Goal: Task Accomplishment & Management: Complete application form

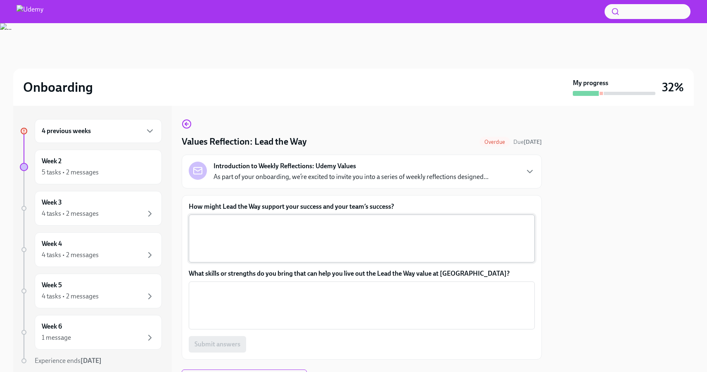
click at [314, 238] on textarea "How might Lead the Way support your success and your team’s success?" at bounding box center [362, 238] width 336 height 40
drag, startPoint x: 396, startPoint y: 210, endPoint x: 194, endPoint y: 211, distance: 201.9
click at [194, 211] on label "How might Lead the Way support your success and your team’s success?" at bounding box center [362, 206] width 346 height 9
click at [194, 218] on textarea "How might Lead the Way support your success and your team’s success?" at bounding box center [362, 238] width 336 height 40
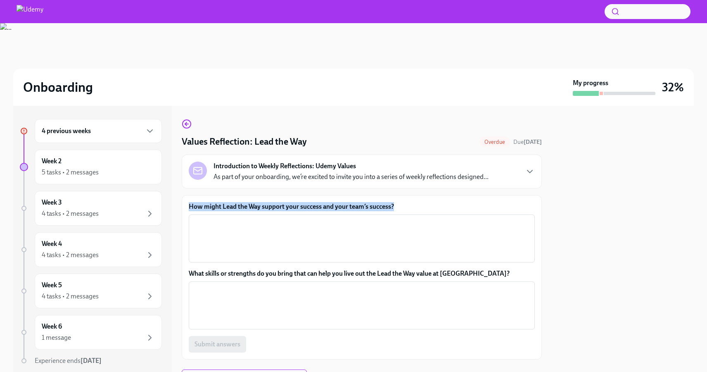
drag, startPoint x: 396, startPoint y: 204, endPoint x: 190, endPoint y: 204, distance: 206.0
click at [190, 204] on label "How might Lead the Way support your success and your team’s success?" at bounding box center [362, 206] width 346 height 9
copy label "How might Lead the Way support your success and your team’s success?"
click at [246, 171] on div "Introduction to Weekly Reflections: Udemy Values As part of your onboarding, we…" at bounding box center [350, 171] width 275 height 20
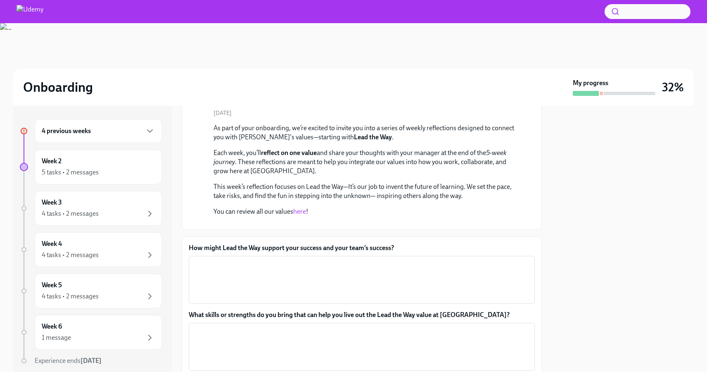
scroll to position [58, 0]
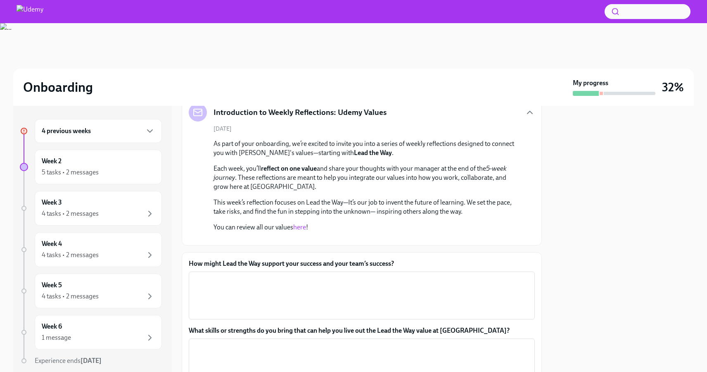
click at [217, 199] on p "This week’s reflection focuses on Lead the Way—It’s our job to invent the futur…" at bounding box center [367, 207] width 308 height 18
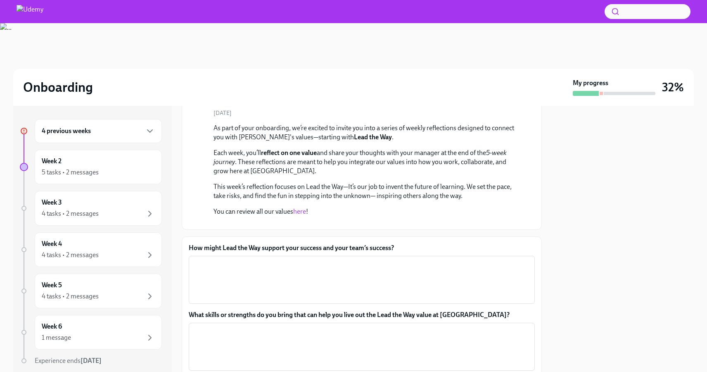
click at [251, 213] on p "You can review all our values here !" at bounding box center [367, 211] width 308 height 9
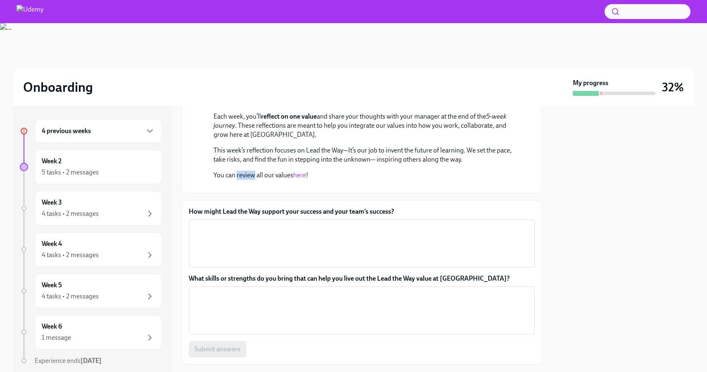
scroll to position [110, 0]
click at [300, 178] on link "here" at bounding box center [299, 175] width 13 height 8
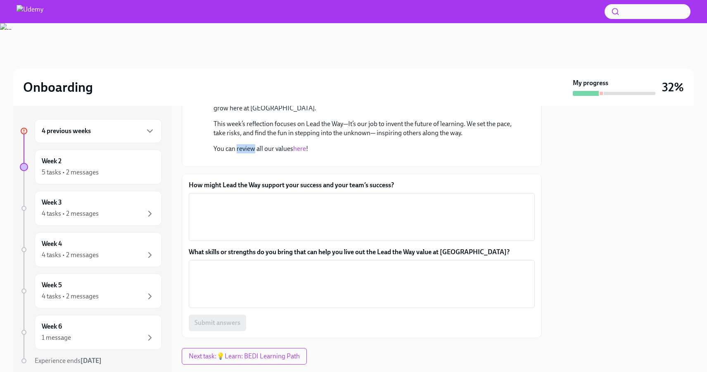
scroll to position [144, 0]
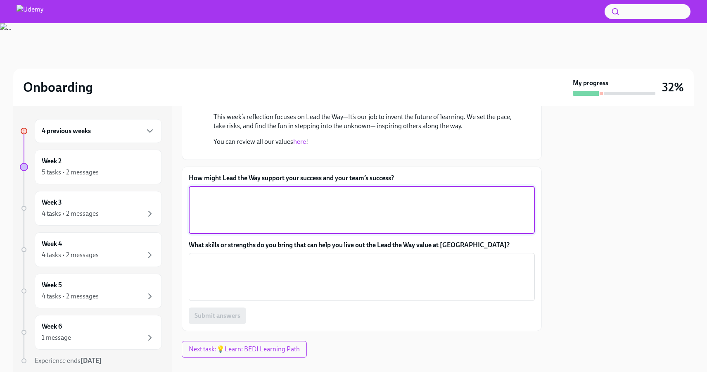
click at [270, 230] on textarea "How might Lead the Way support your success and your team’s success?" at bounding box center [362, 210] width 336 height 40
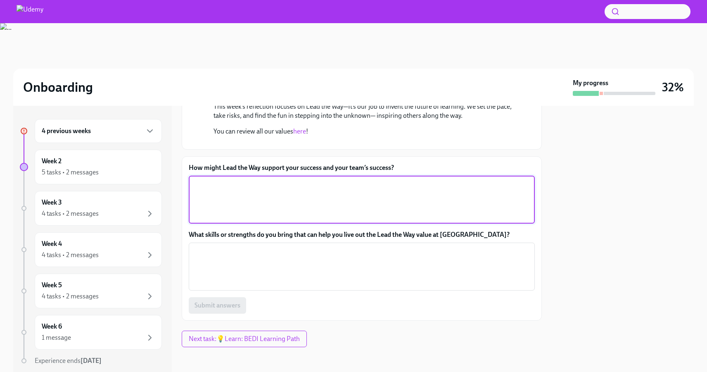
scroll to position [154, 0]
click at [259, 219] on textarea "How might Lead the Way support your success and your team’s success?" at bounding box center [362, 199] width 336 height 40
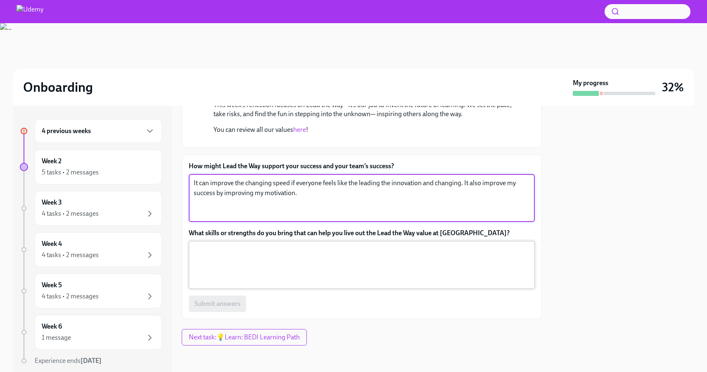
scroll to position [216, 0]
type textarea "It can improve the changing speed if everyone feels like the leading the innova…"
click at [293, 280] on textarea "What skills or strengths do you bring that can help you live out the Lead the W…" at bounding box center [362, 265] width 336 height 40
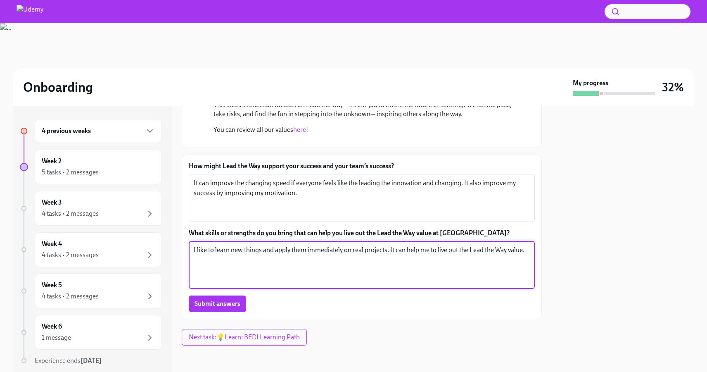
scroll to position [242, 0]
type textarea "I like to learn new things and apply them immediately on real projects. It can …"
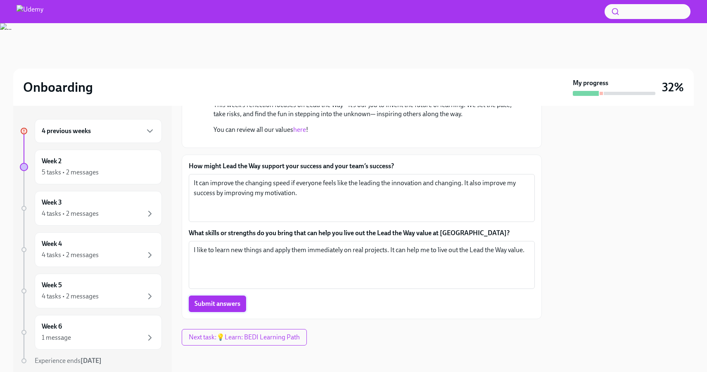
click at [211, 303] on span "Submit answers" at bounding box center [217, 303] width 46 height 8
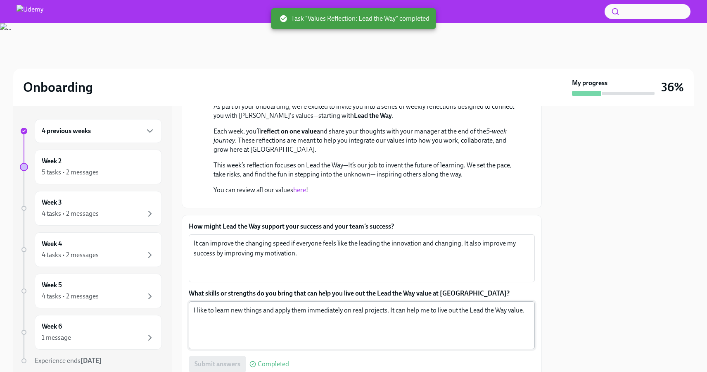
scroll to position [90, 0]
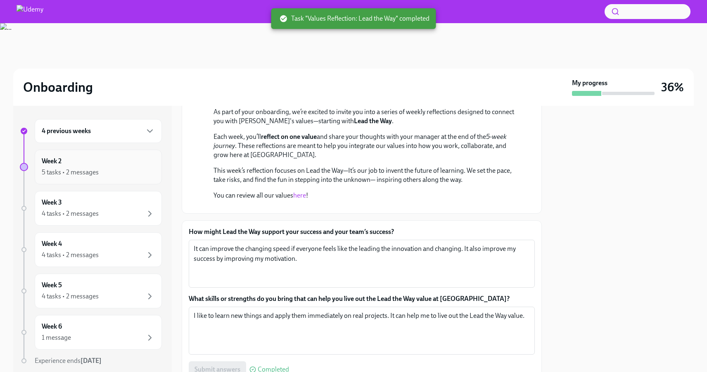
click at [89, 168] on div "5 tasks • 2 messages" at bounding box center [70, 172] width 57 height 9
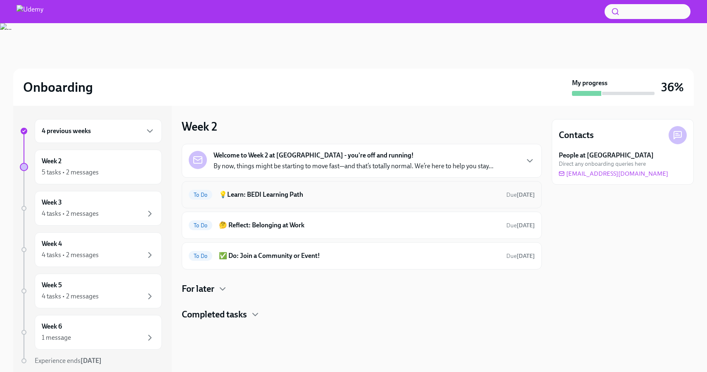
click at [266, 198] on h6 "💡Learn: BEDI Learning Path" at bounding box center [359, 194] width 281 height 9
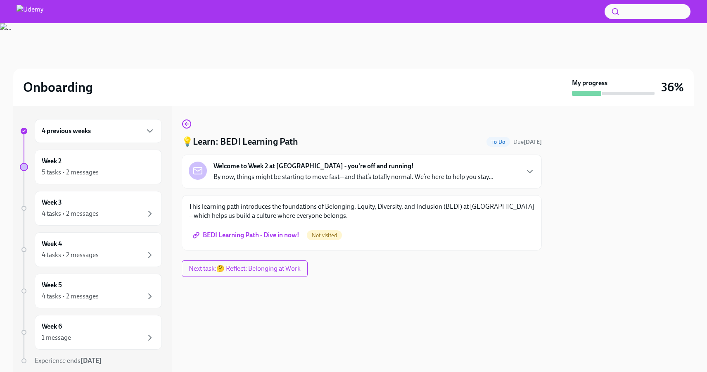
click at [262, 238] on span "BEDI Learning Path - Dive in now!" at bounding box center [246, 235] width 105 height 8
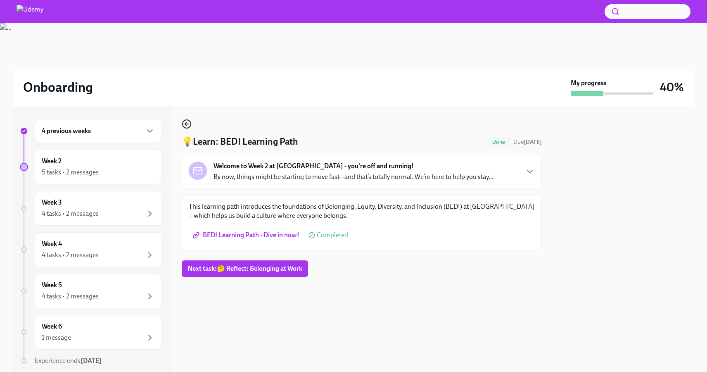
click at [188, 126] on icon "button" at bounding box center [187, 124] width 10 height 10
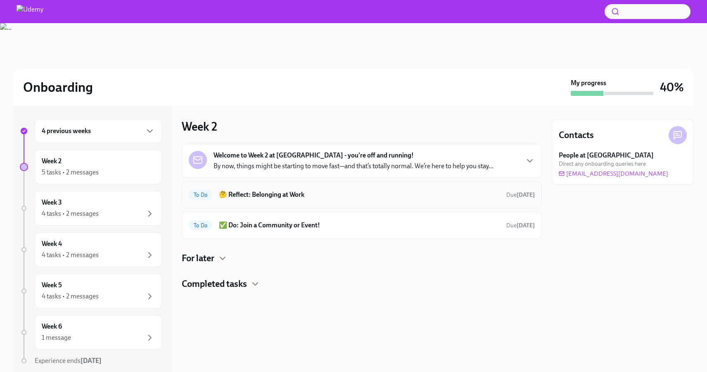
click at [309, 197] on h6 "🤔 Reflect: Belonging at Work" at bounding box center [359, 194] width 281 height 9
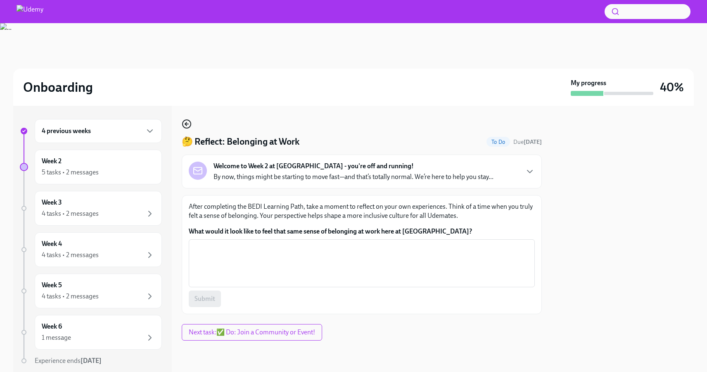
click at [186, 122] on icon "button" at bounding box center [187, 124] width 10 height 10
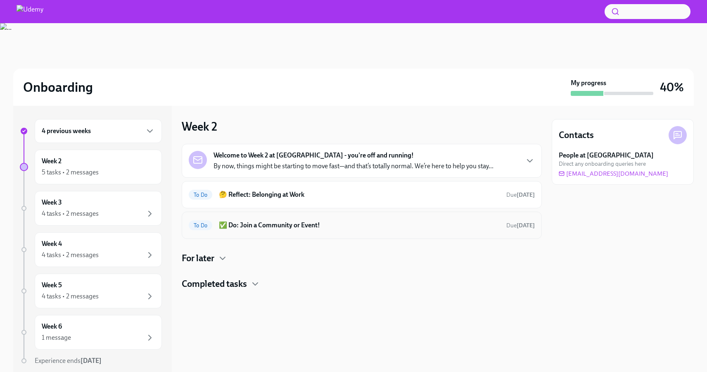
click at [274, 227] on h6 "✅ Do: Join a Community or Event!" at bounding box center [359, 224] width 281 height 9
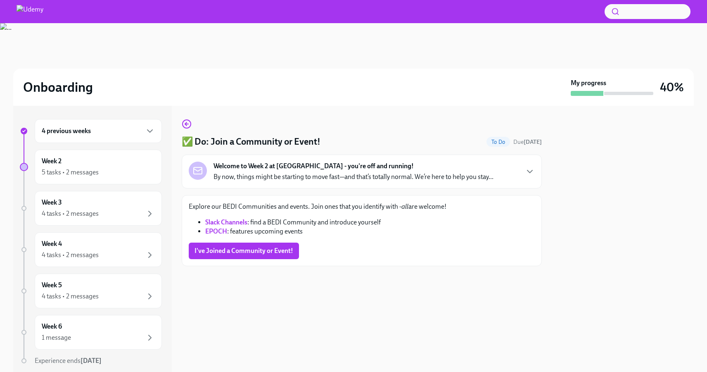
click at [213, 231] on link "EPOCH" at bounding box center [216, 231] width 22 height 8
click at [225, 251] on span "I've Joined a Community or Event!" at bounding box center [243, 250] width 99 height 8
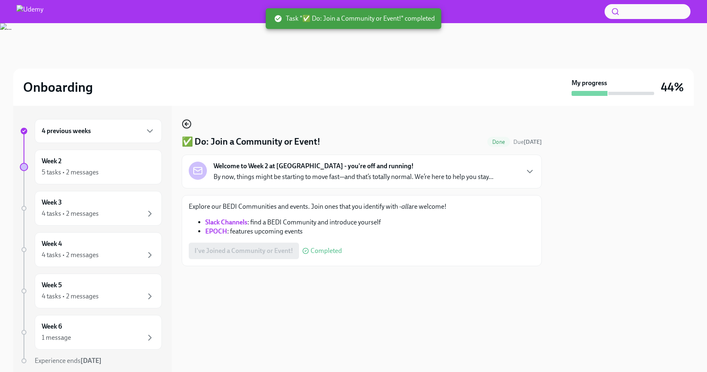
click at [188, 119] on icon "button" at bounding box center [187, 124] width 10 height 10
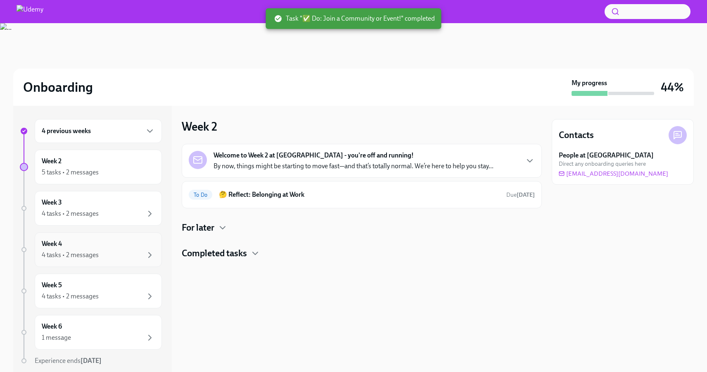
scroll to position [26, 0]
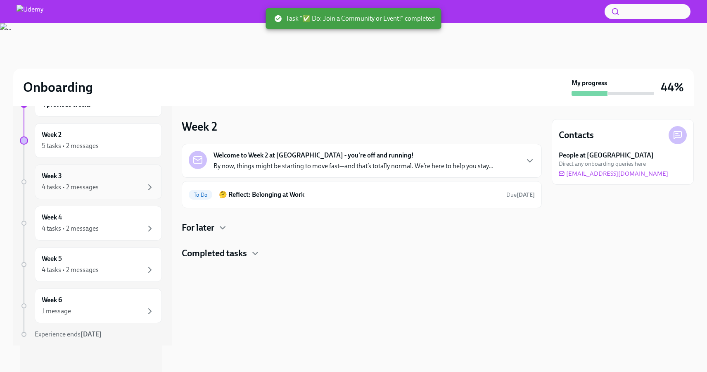
click at [94, 192] on div "4 tasks • 2 messages" at bounding box center [98, 187] width 113 height 10
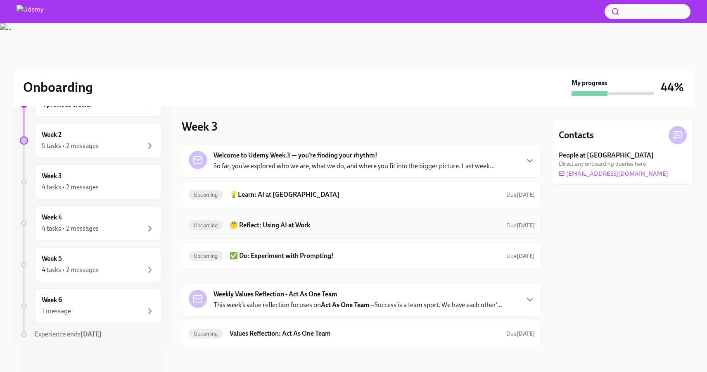
scroll to position [2, 0]
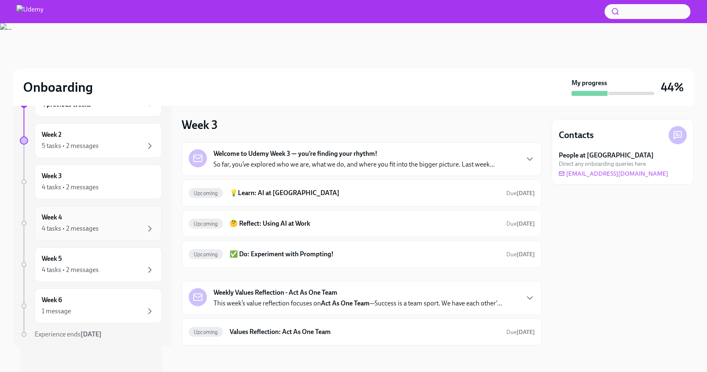
click at [118, 218] on div "Week 4 4 tasks • 2 messages" at bounding box center [98, 223] width 113 height 21
click at [114, 275] on div "Week 5 4 tasks • 2 messages" at bounding box center [98, 264] width 127 height 35
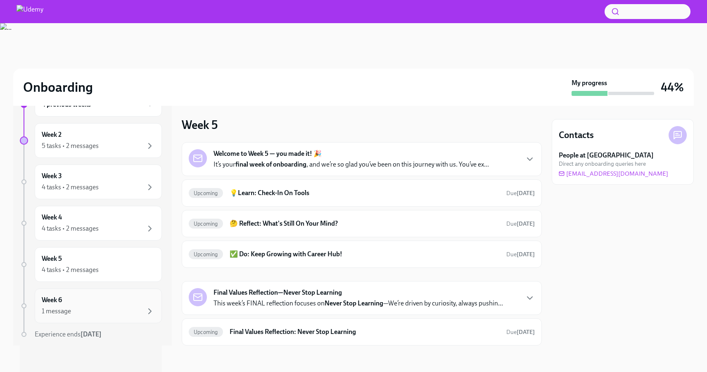
click at [111, 301] on div "Week 6 1 message" at bounding box center [98, 305] width 113 height 21
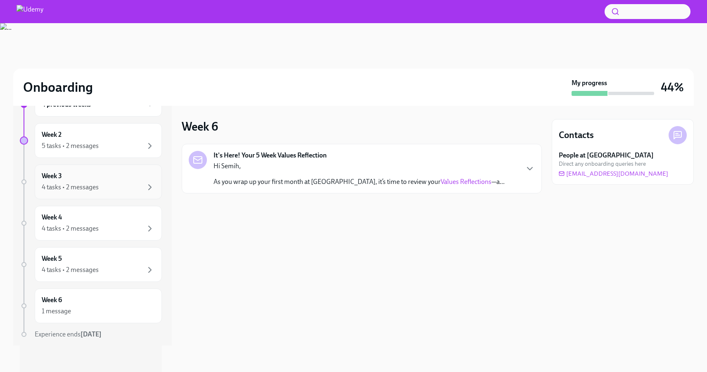
click at [113, 181] on div "Week 3 4 tasks • 2 messages" at bounding box center [98, 181] width 113 height 21
